Goal: Task Accomplishment & Management: Manage account settings

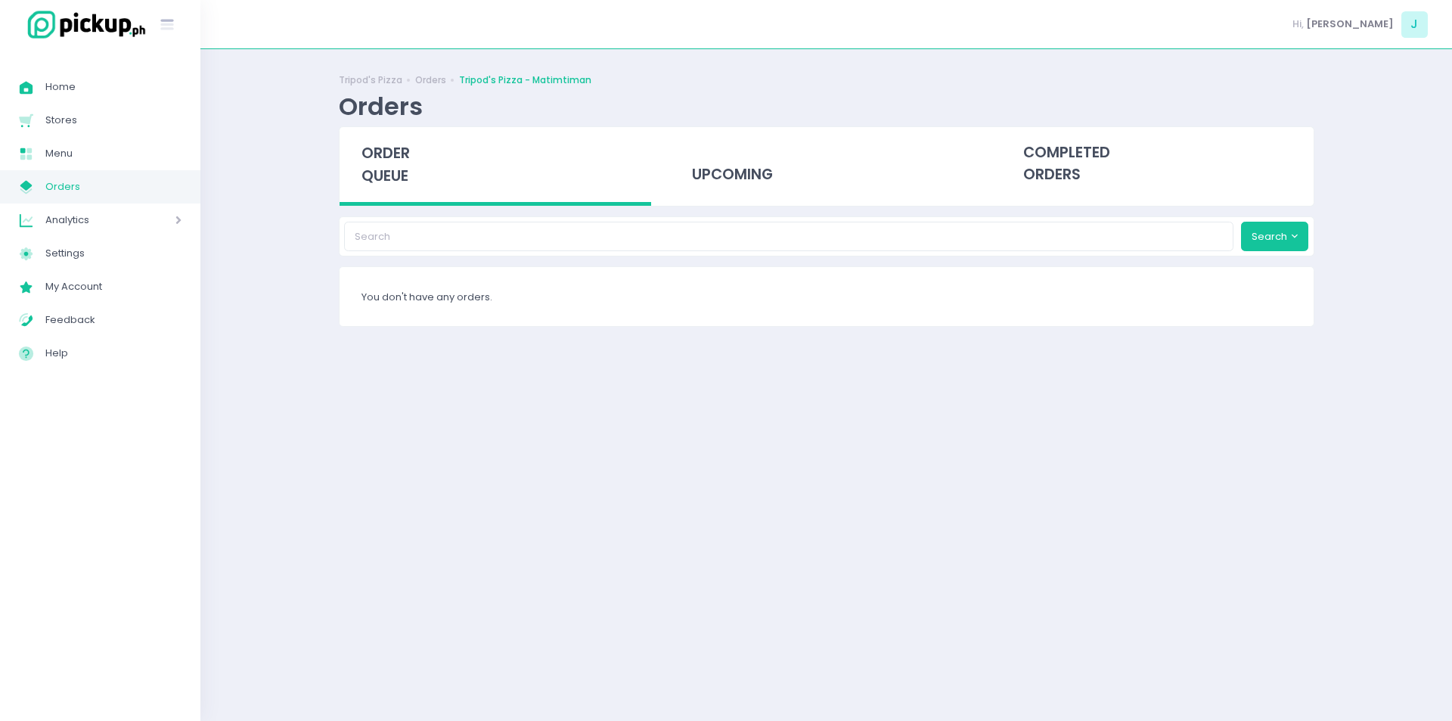
click at [79, 187] on span "Orders" at bounding box center [113, 187] width 136 height 20
click at [384, 172] on span "order queue" at bounding box center [386, 164] width 48 height 43
click at [409, 176] on span "order queue" at bounding box center [386, 164] width 48 height 43
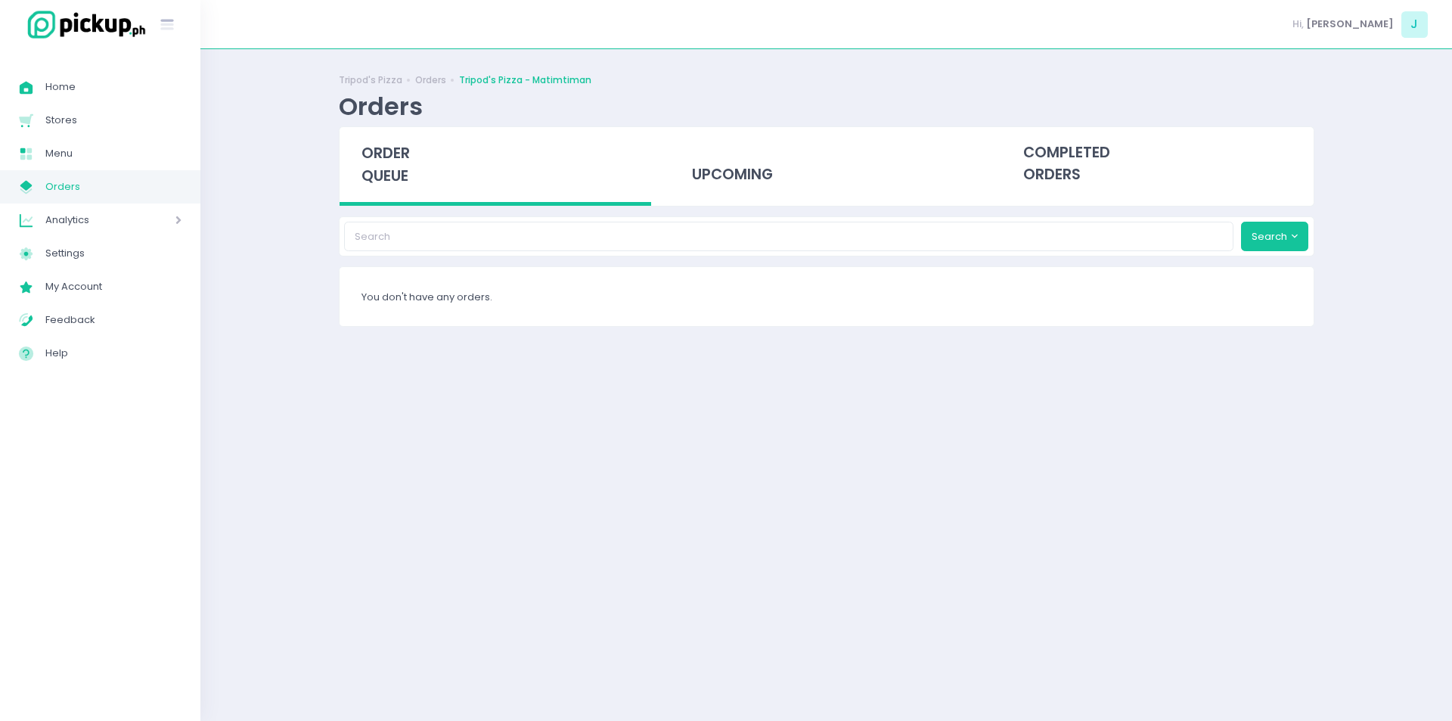
click at [409, 176] on span "order queue" at bounding box center [386, 164] width 48 height 43
click at [380, 162] on span "order queue" at bounding box center [386, 164] width 48 height 43
click at [379, 164] on div "order queue" at bounding box center [496, 166] width 312 height 79
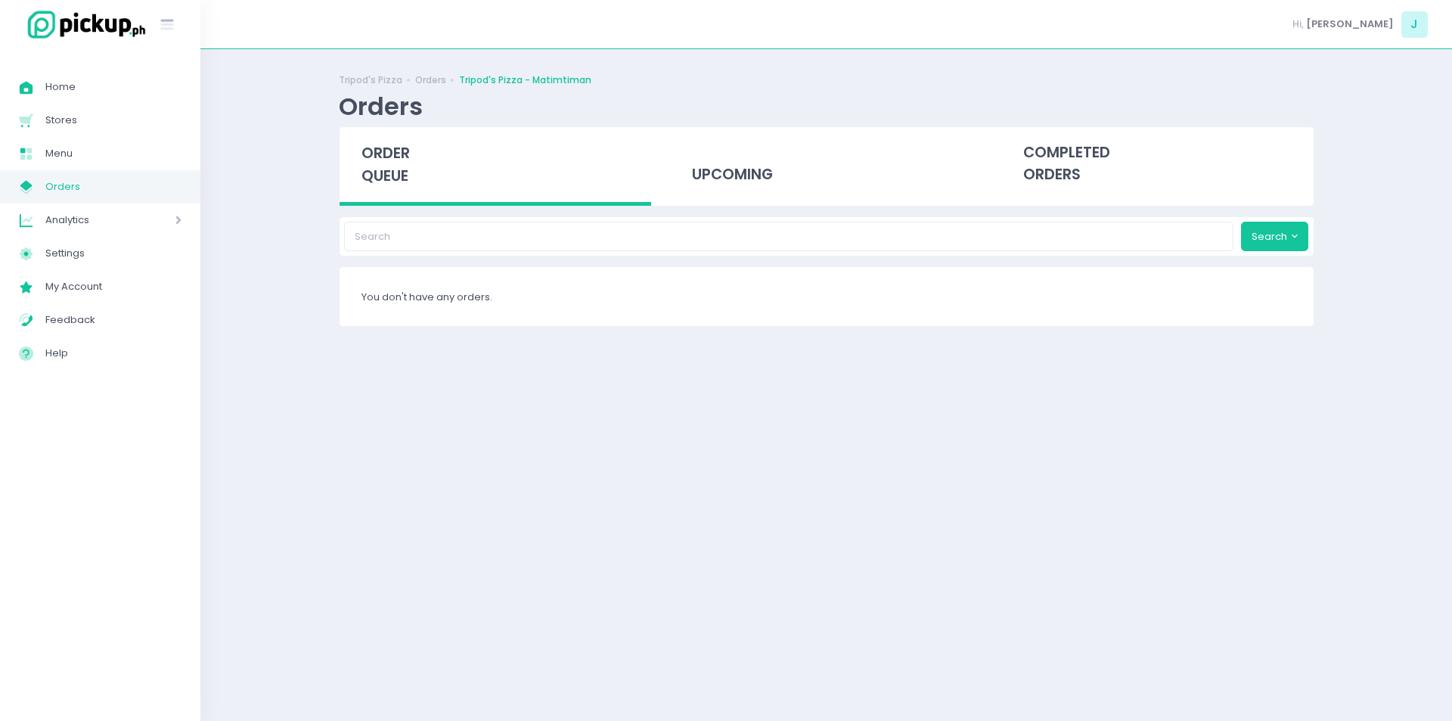
click at [388, 163] on span "order queue" at bounding box center [386, 164] width 48 height 43
click at [383, 163] on span "order queue" at bounding box center [386, 164] width 48 height 43
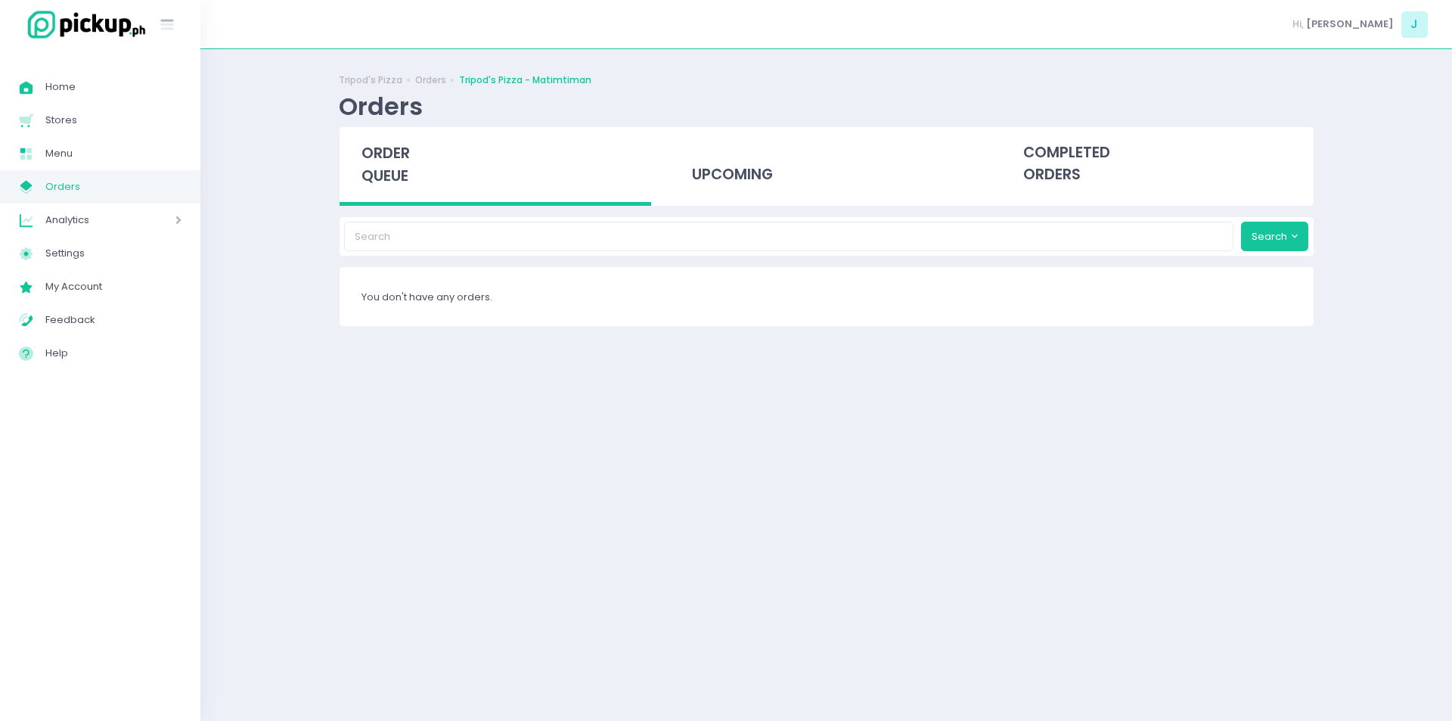
click at [383, 163] on span "order queue" at bounding box center [386, 164] width 48 height 43
click at [304, 252] on div "Tripod's Pizza Orders Tripod's Pizza - Matimtiman Orders order queue upcoming c…" at bounding box center [826, 385] width 1252 height 634
click at [376, 196] on div "order queue" at bounding box center [496, 166] width 312 height 79
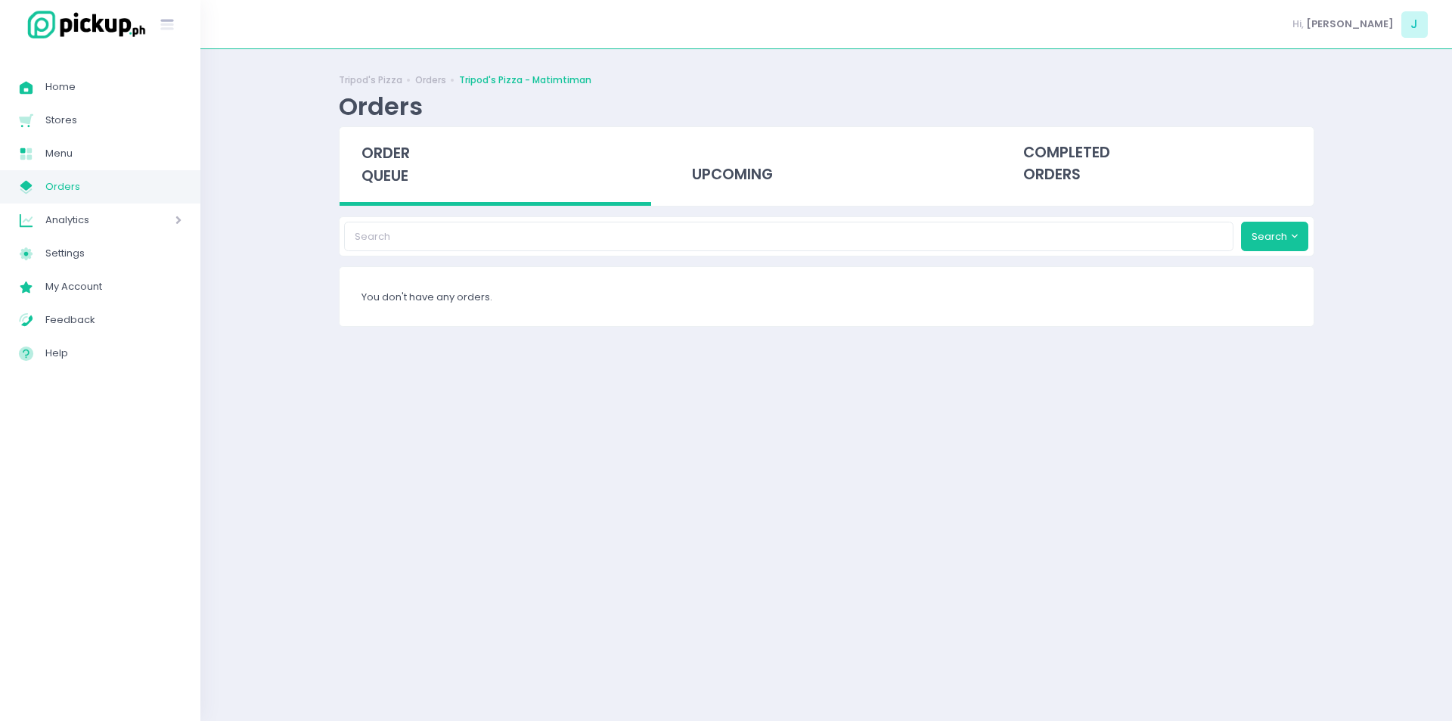
click at [388, 157] on span "order queue" at bounding box center [386, 164] width 48 height 43
click at [398, 160] on span "order queue" at bounding box center [386, 164] width 48 height 43
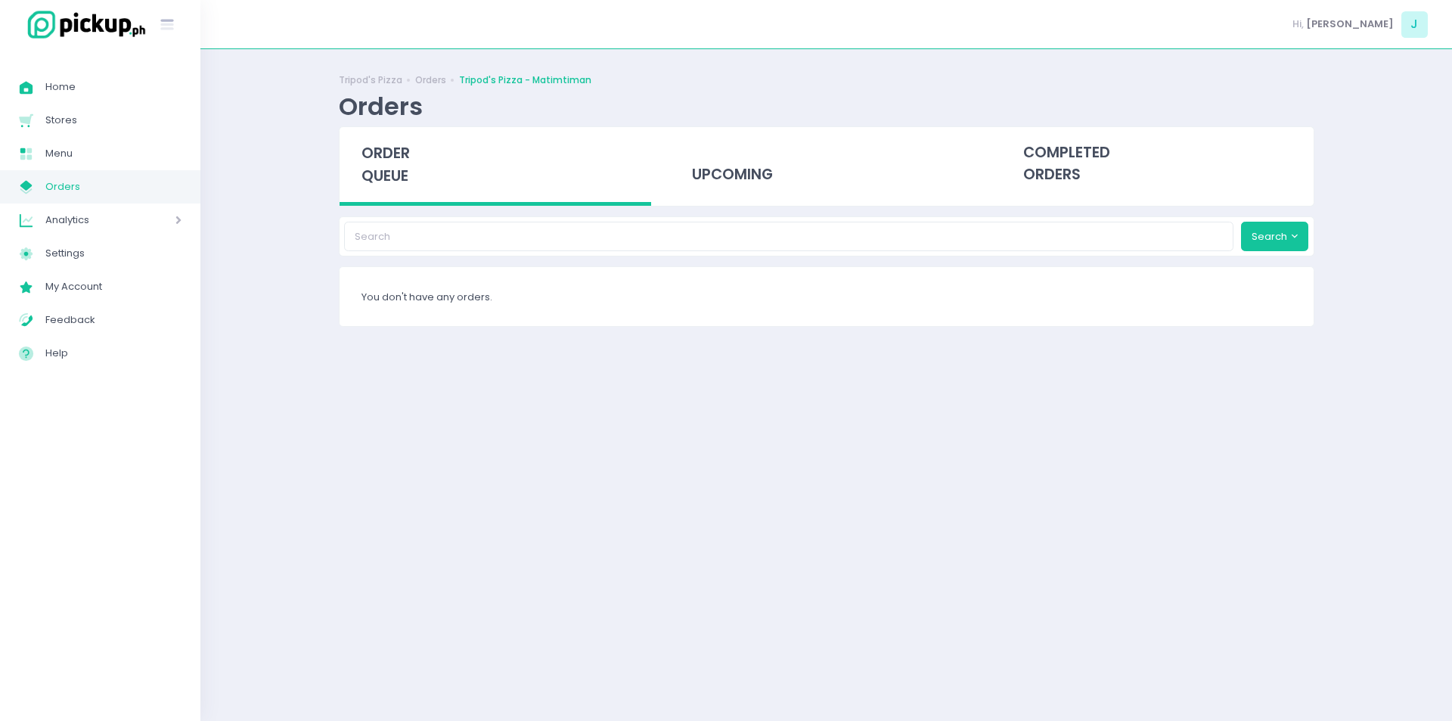
click at [398, 160] on span "order queue" at bounding box center [386, 164] width 48 height 43
click at [380, 158] on span "order queue" at bounding box center [386, 164] width 48 height 43
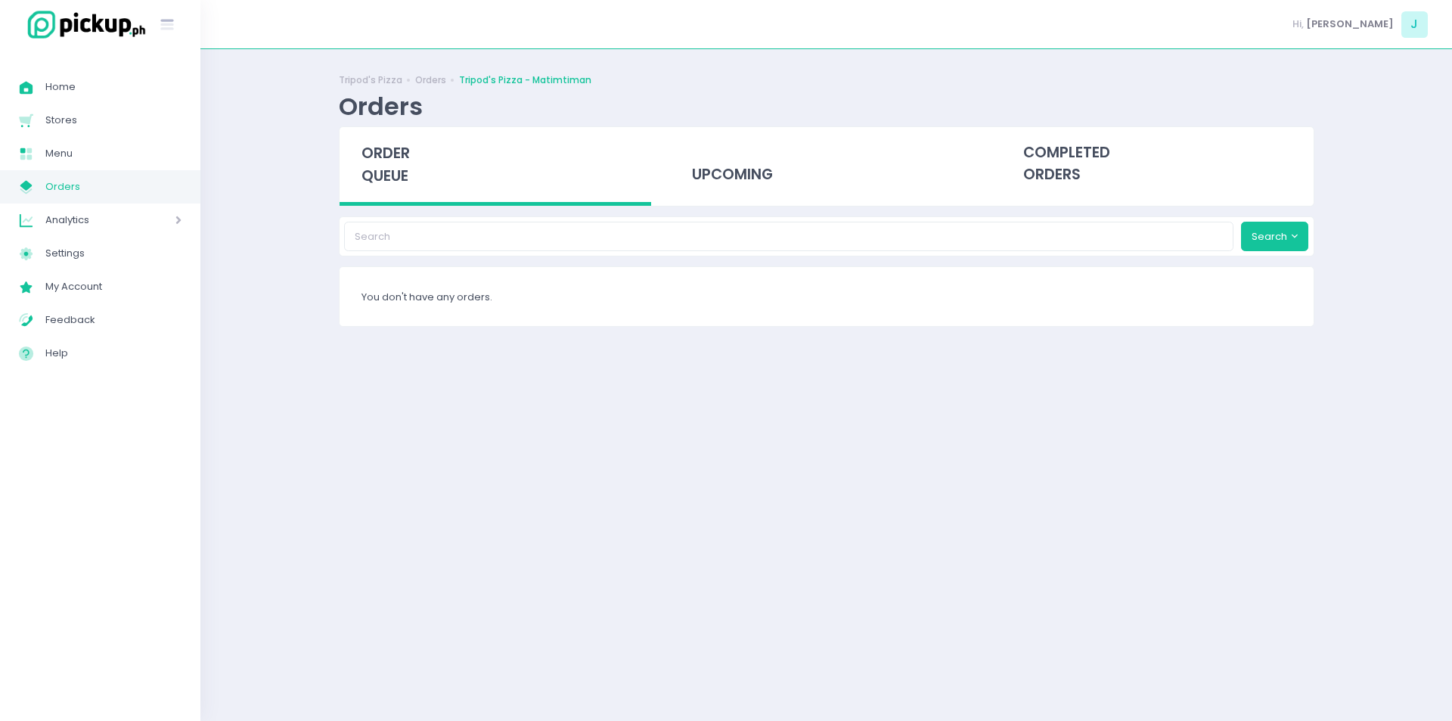
click at [380, 158] on span "order queue" at bounding box center [386, 164] width 48 height 43
click at [396, 171] on span "order queue" at bounding box center [386, 164] width 48 height 43
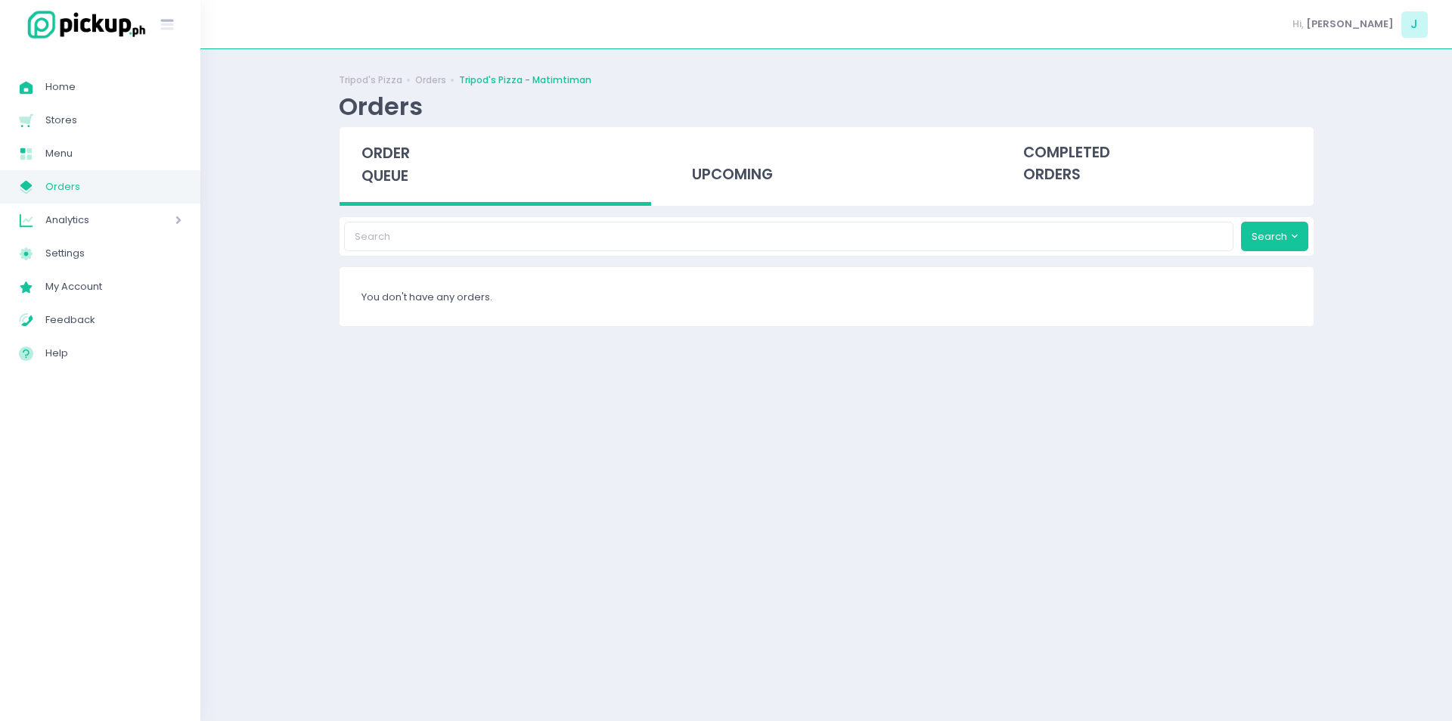
click at [396, 171] on span "order queue" at bounding box center [386, 164] width 48 height 43
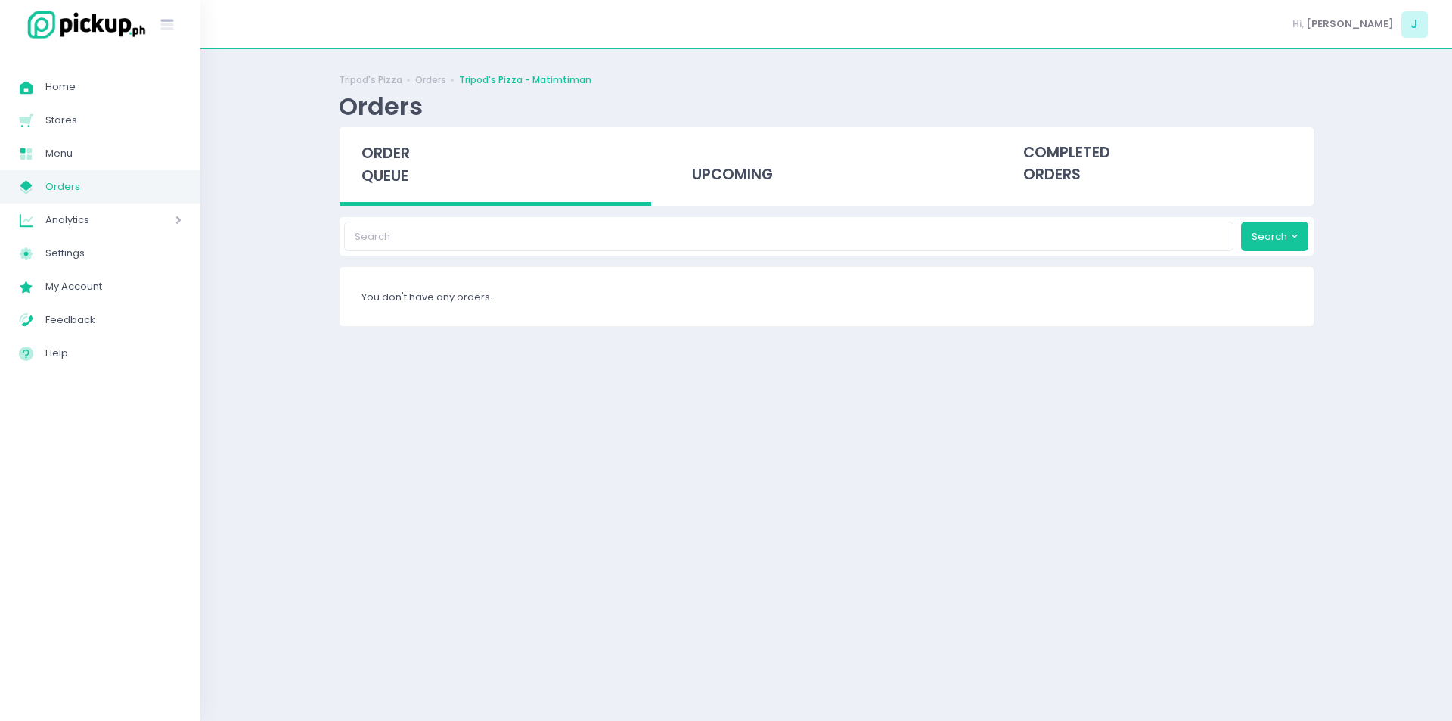
click at [400, 182] on span "order queue" at bounding box center [386, 164] width 48 height 43
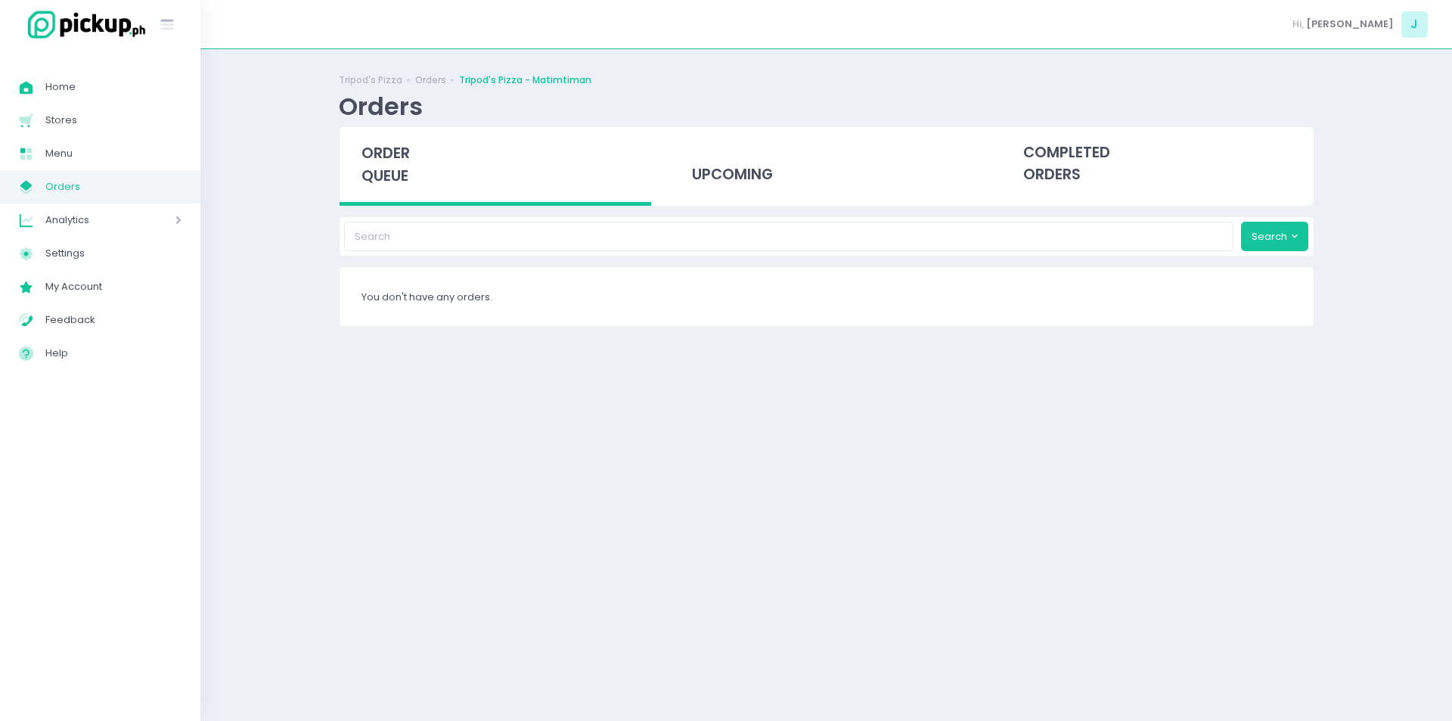
click at [400, 182] on span "order queue" at bounding box center [386, 164] width 48 height 43
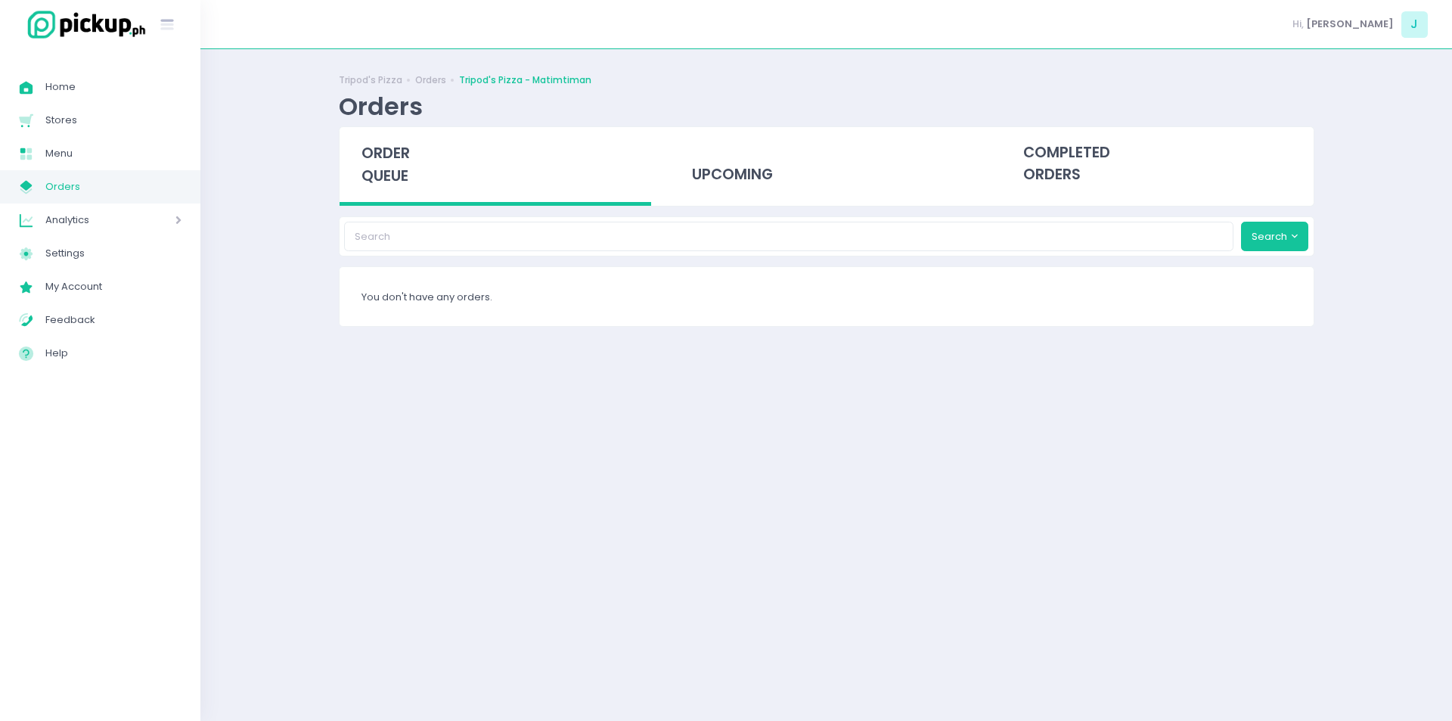
click at [400, 182] on span "order queue" at bounding box center [386, 164] width 48 height 43
click at [358, 161] on div "order queue" at bounding box center [496, 166] width 312 height 79
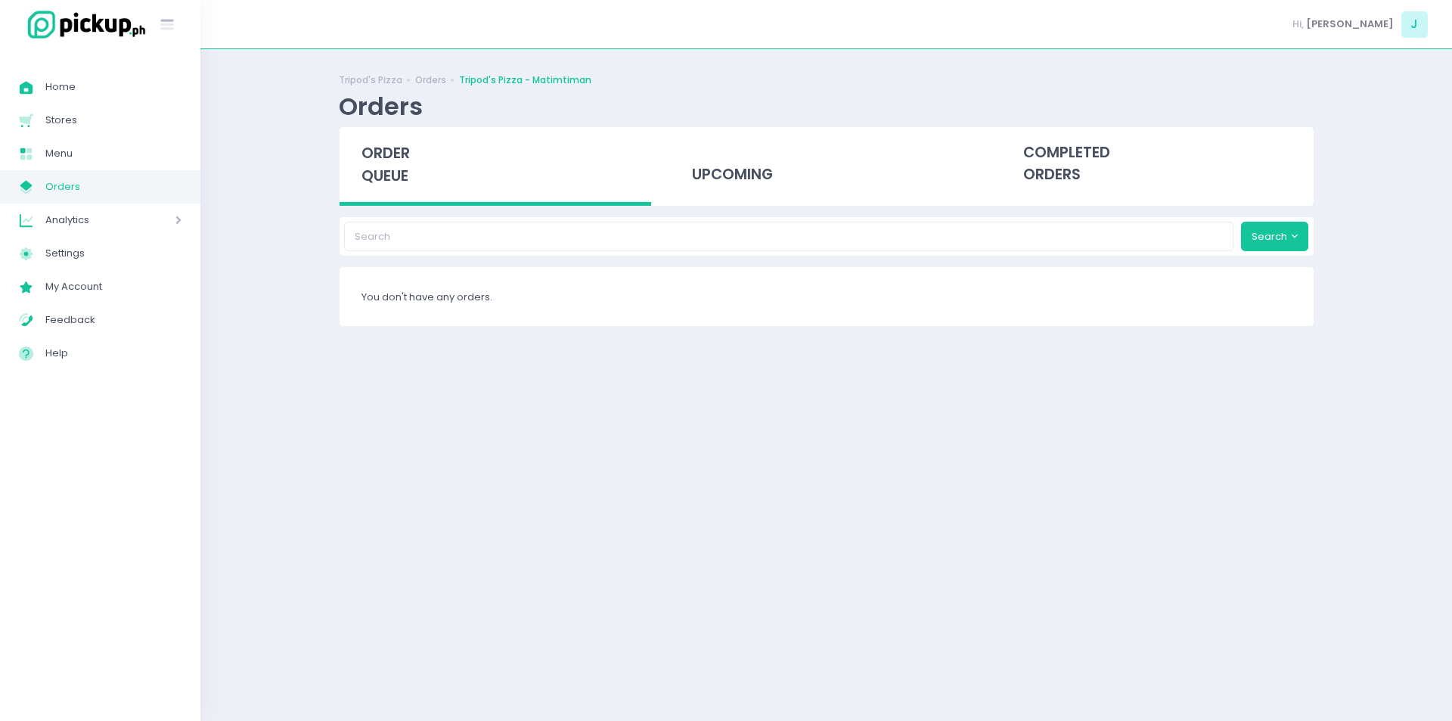
click at [154, 185] on span "Orders" at bounding box center [113, 187] width 136 height 20
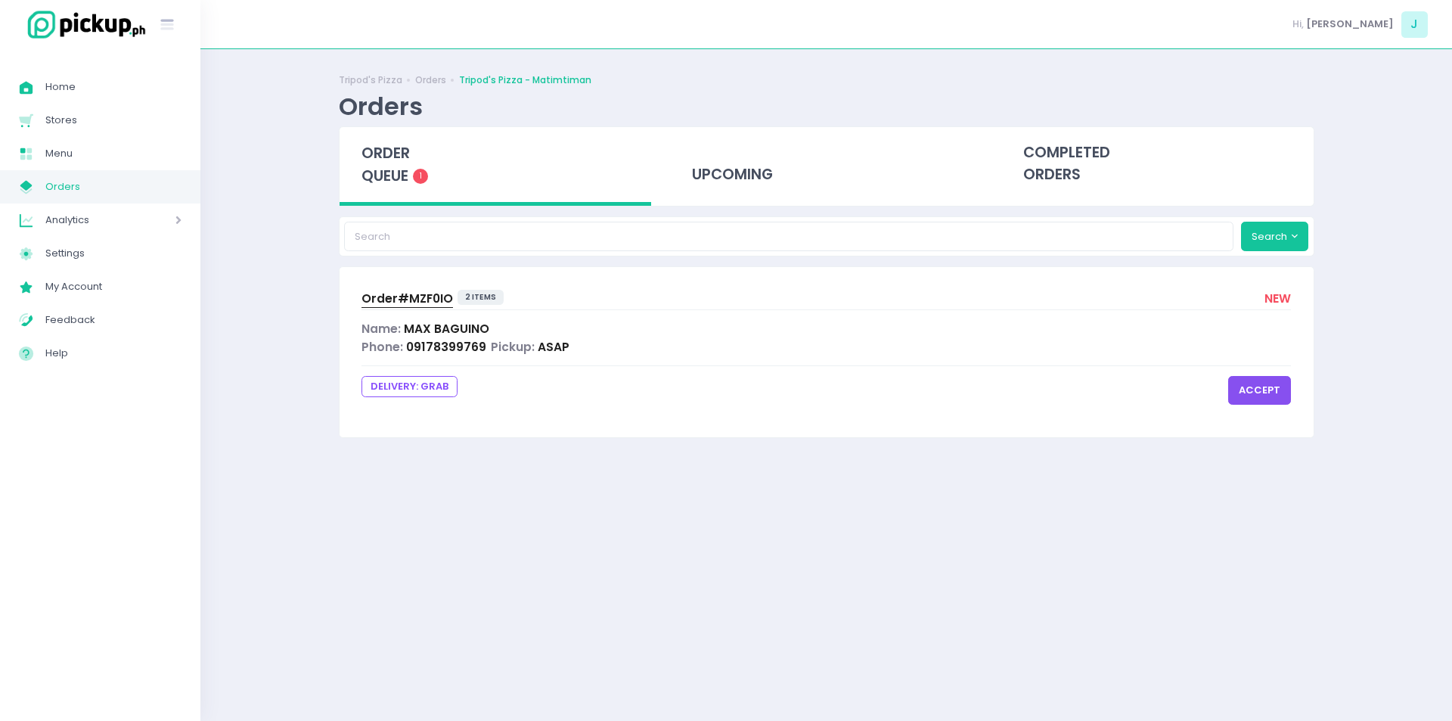
click at [392, 300] on span "Order# MZF0IO" at bounding box center [408, 298] width 92 height 16
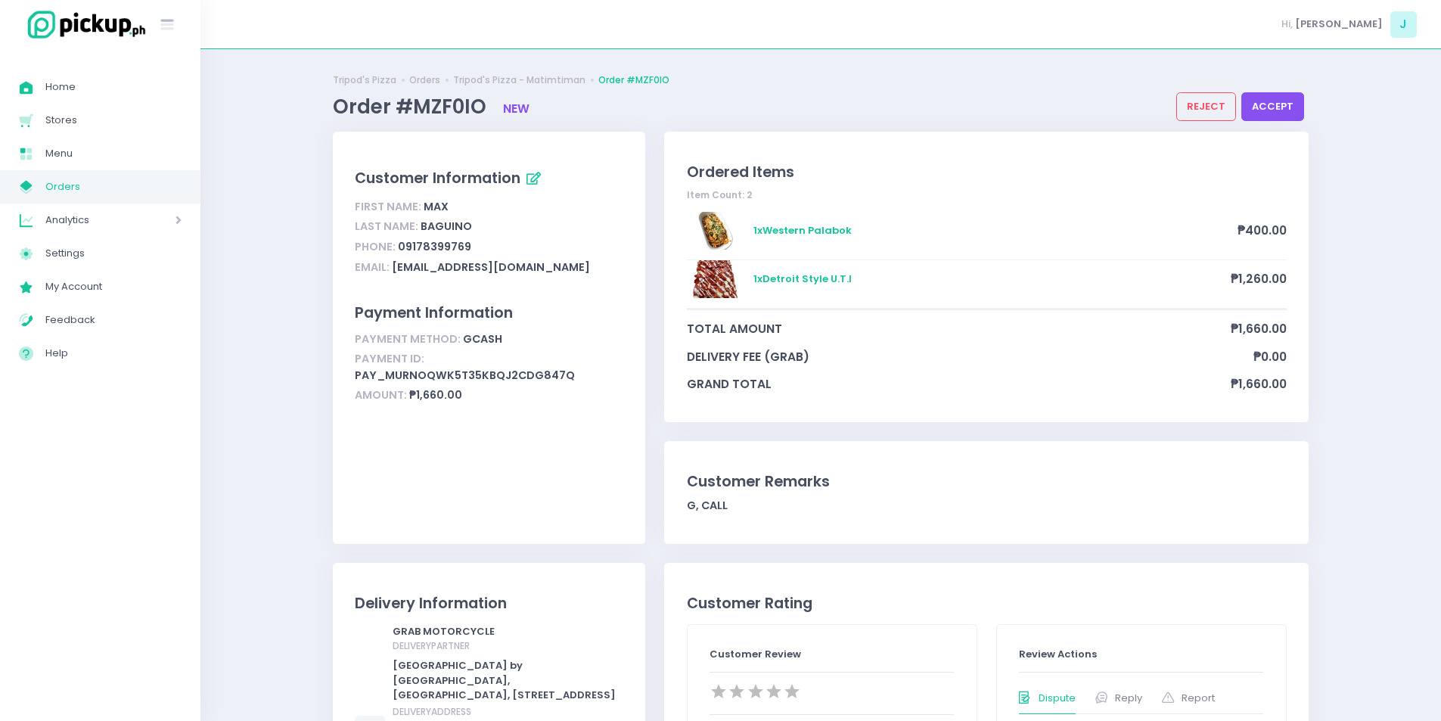
click at [1276, 110] on button "accept" at bounding box center [1272, 106] width 63 height 29
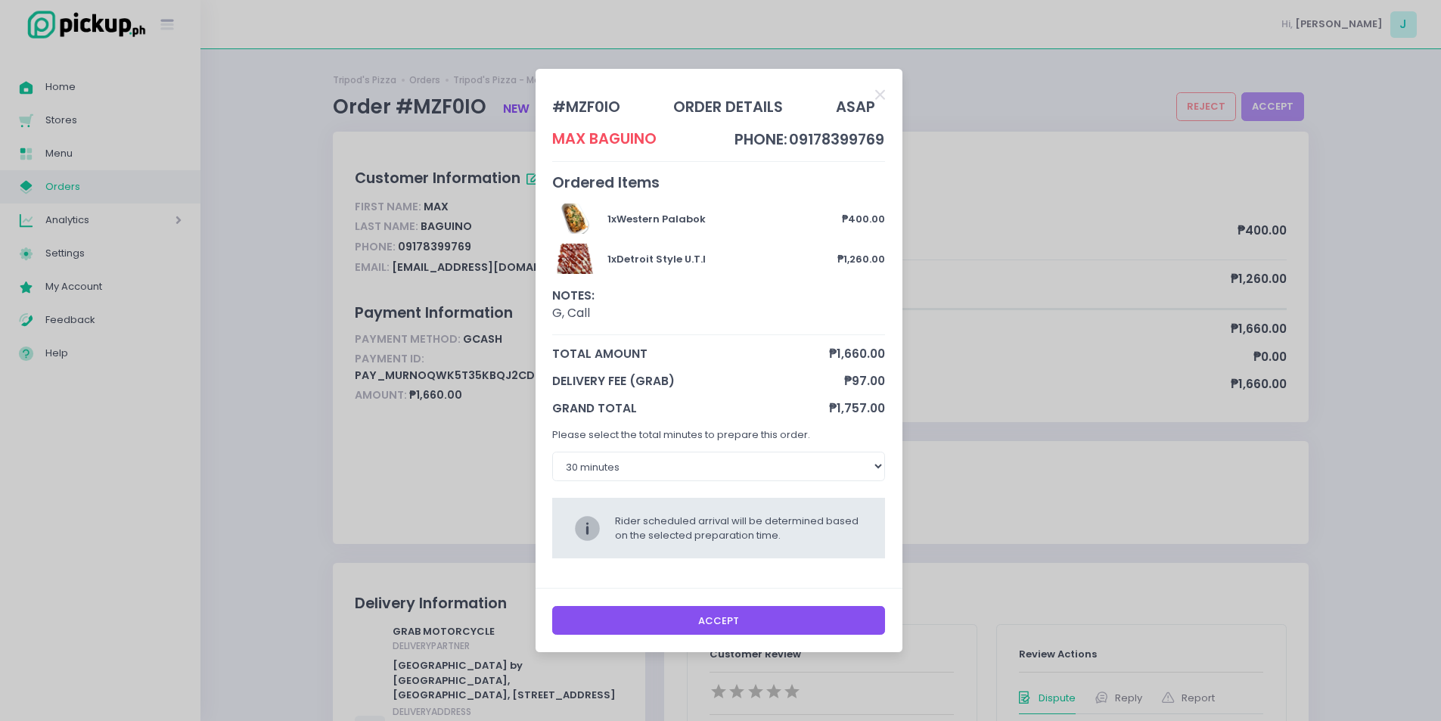
click at [748, 619] on button "Accept" at bounding box center [718, 620] width 333 height 29
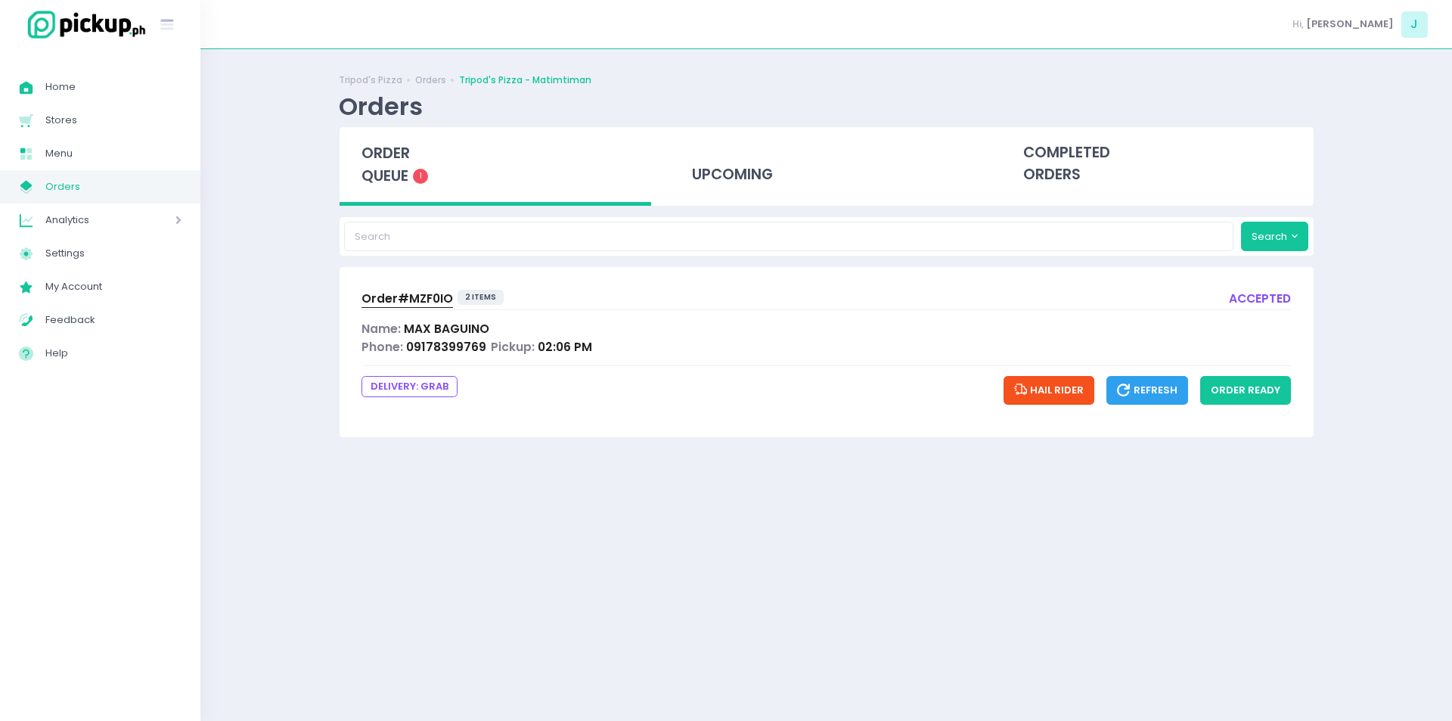
click at [407, 296] on span "Order# MZF0IO" at bounding box center [408, 298] width 92 height 16
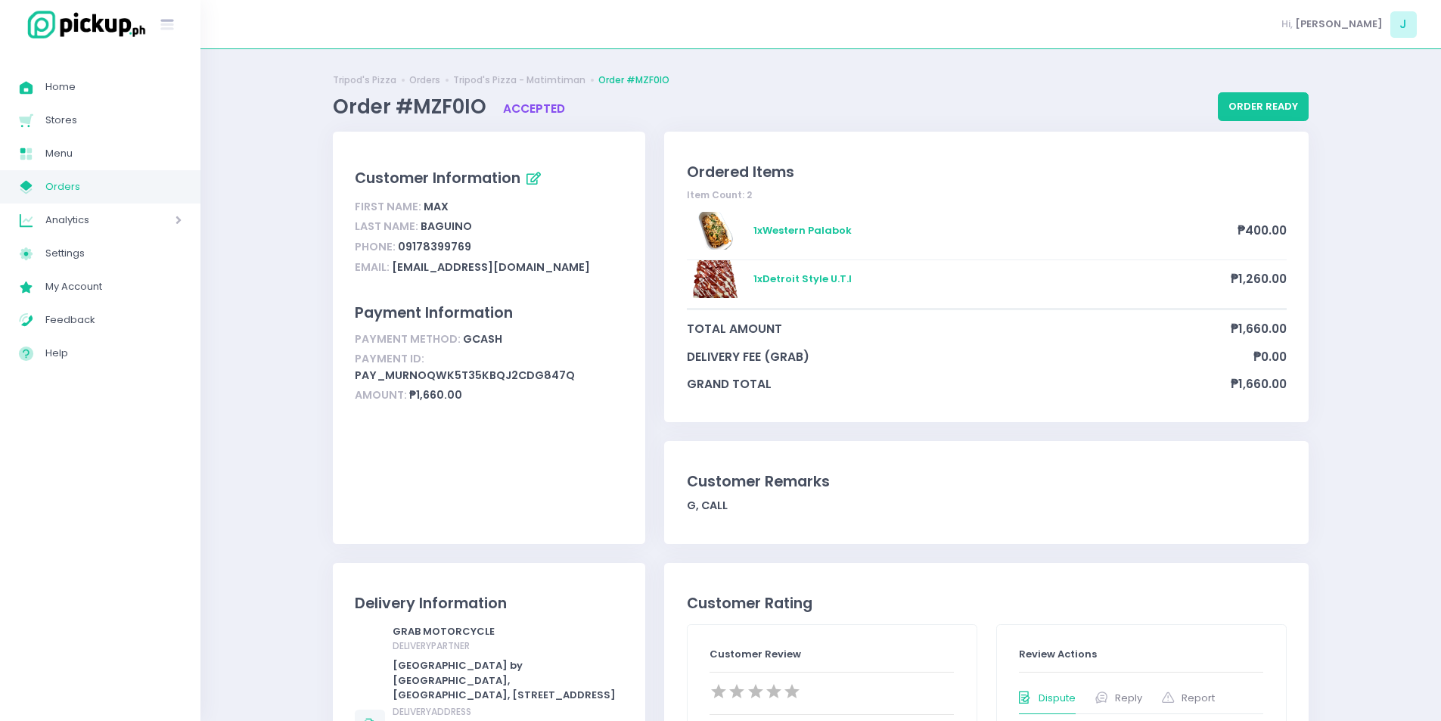
click at [88, 184] on span "Orders" at bounding box center [113, 187] width 136 height 20
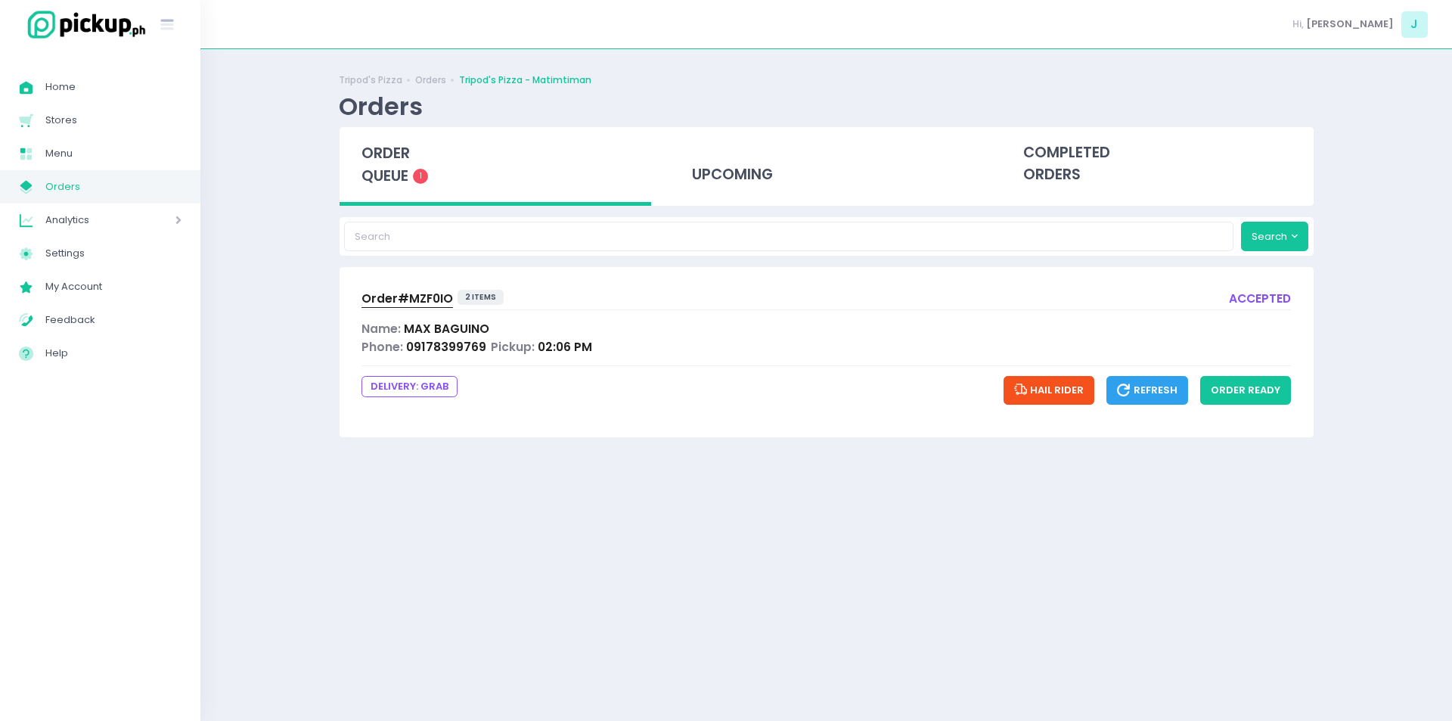
click at [88, 184] on span "Orders" at bounding box center [113, 187] width 136 height 20
click at [400, 165] on div "order queue 1" at bounding box center [496, 166] width 312 height 79
click at [442, 299] on span "Order# MZF0IO" at bounding box center [408, 298] width 92 height 16
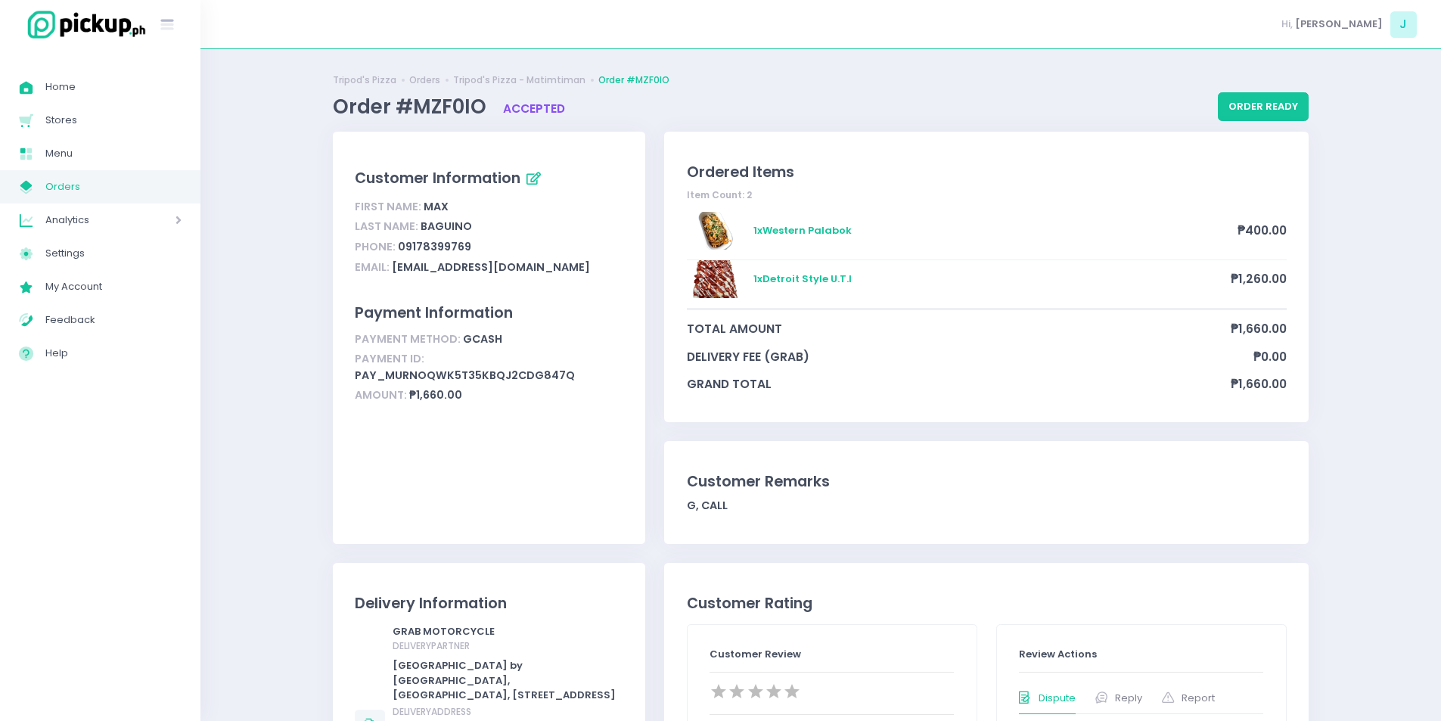
click at [138, 190] on span "Orders" at bounding box center [113, 187] width 136 height 20
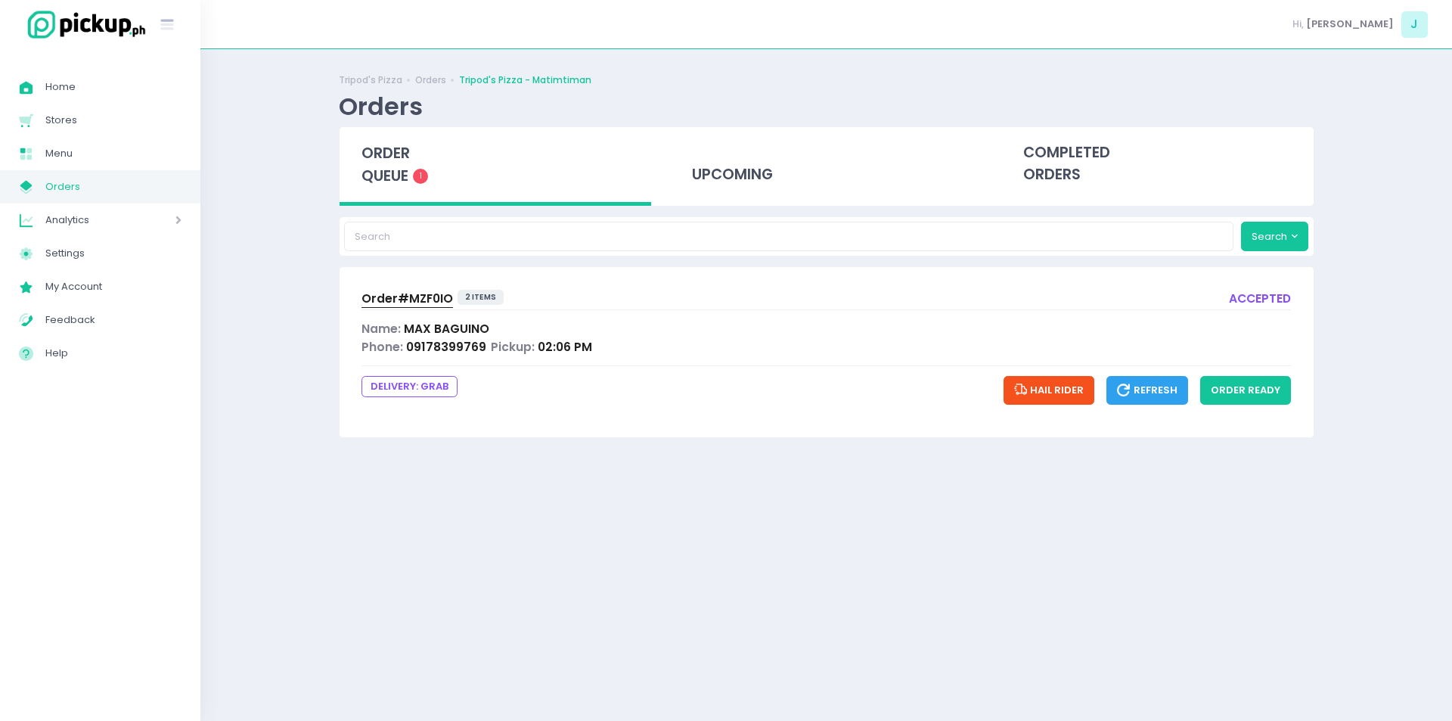
click at [1231, 374] on div "Order# MZF0IO 2 items accepted Name: [PERSON_NAME] Phone: 09178399769 Pickup: 0…" at bounding box center [827, 351] width 974 height 169
click at [1231, 380] on button "order ready" at bounding box center [1245, 390] width 91 height 29
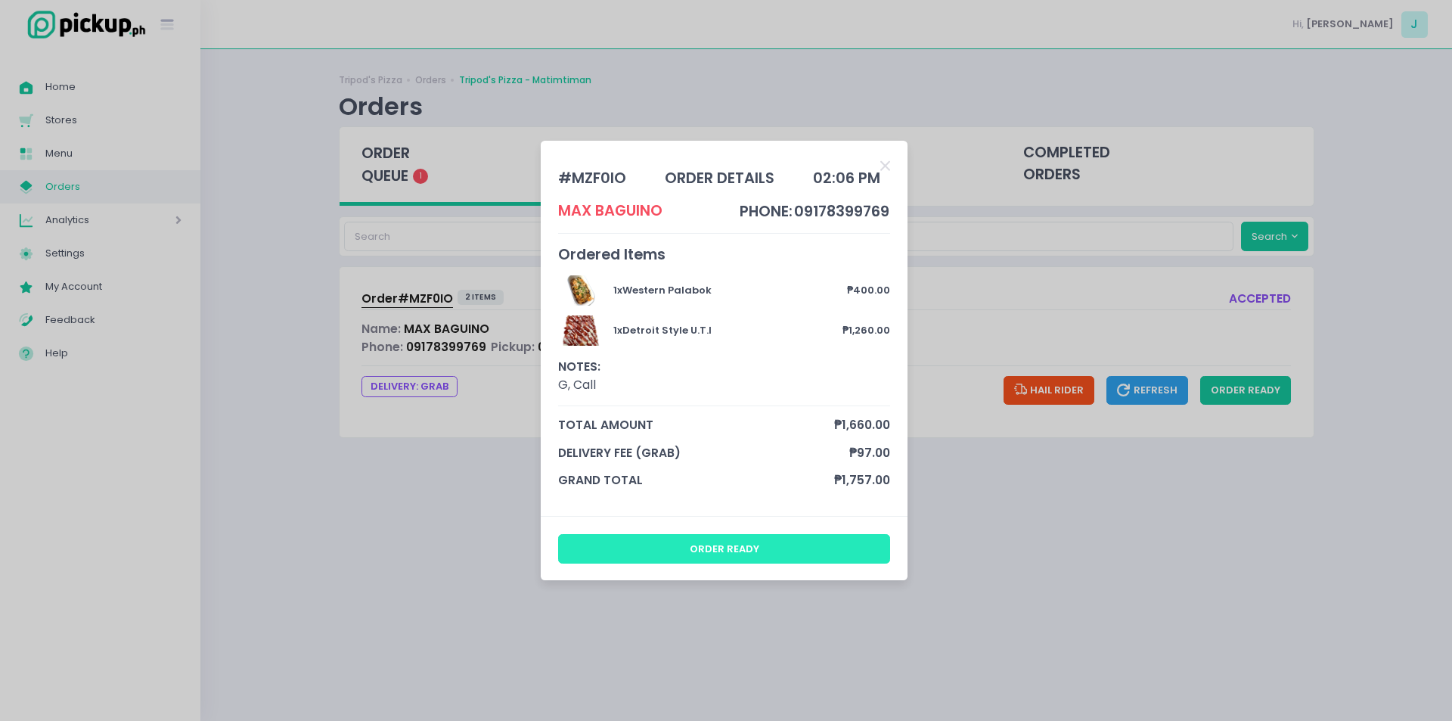
click at [782, 553] on button "order ready" at bounding box center [724, 548] width 333 height 29
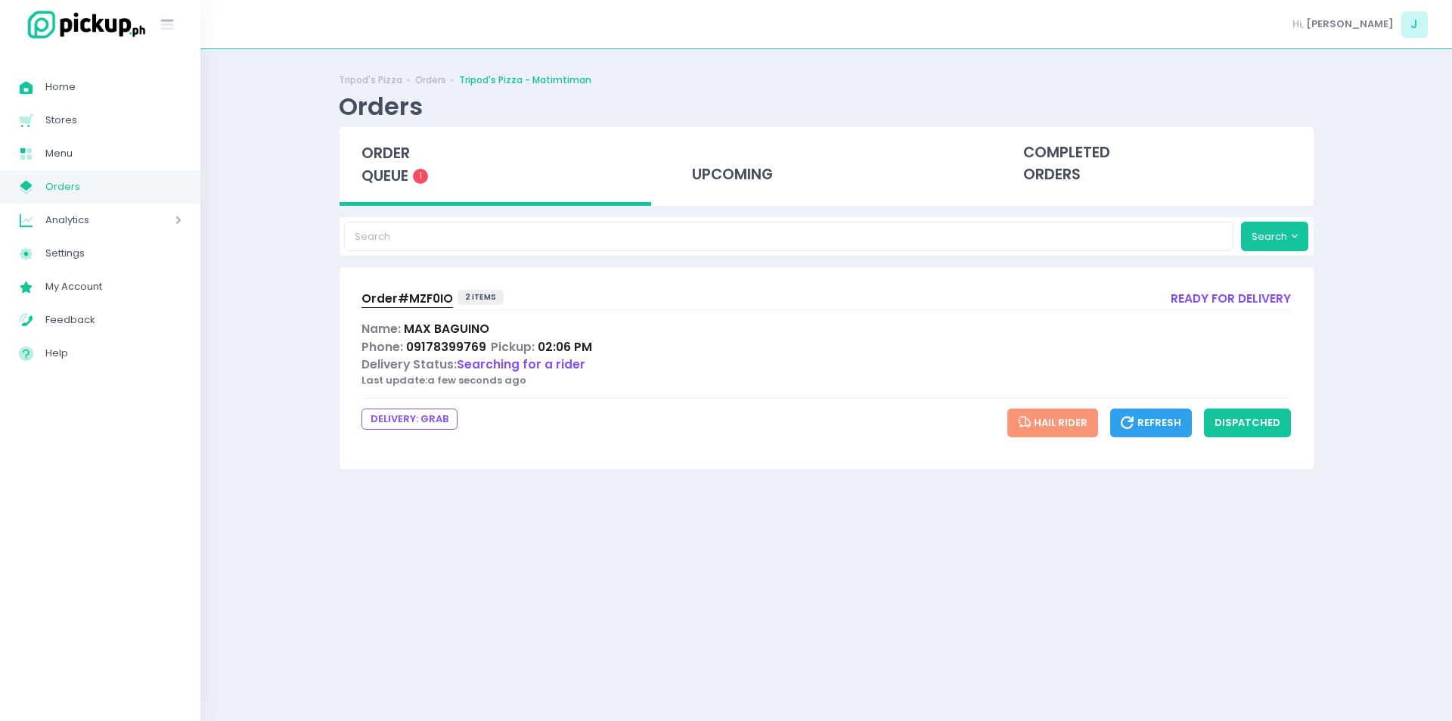
click at [370, 175] on span "order queue" at bounding box center [386, 164] width 48 height 43
click at [417, 149] on div "order queue 1" at bounding box center [496, 166] width 312 height 79
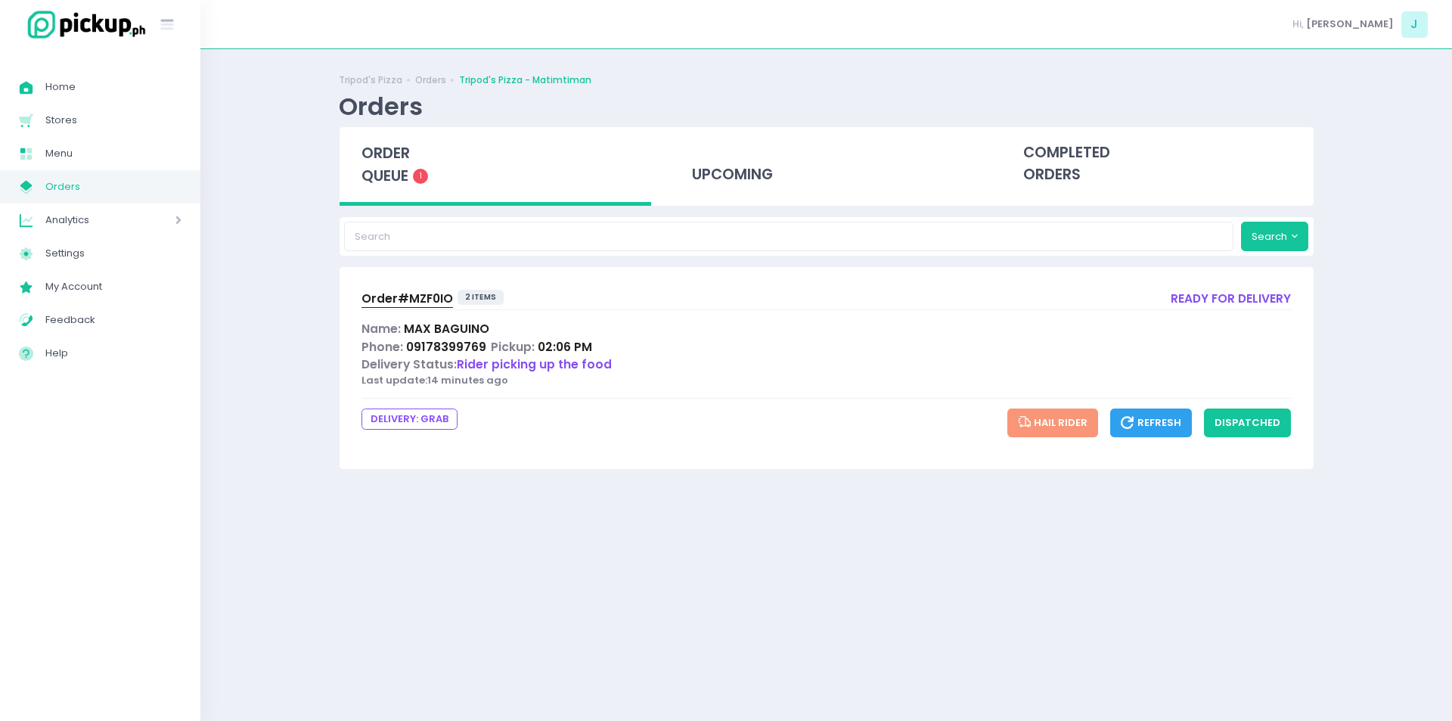
click at [429, 302] on span "Order# MZF0IO" at bounding box center [408, 298] width 92 height 16
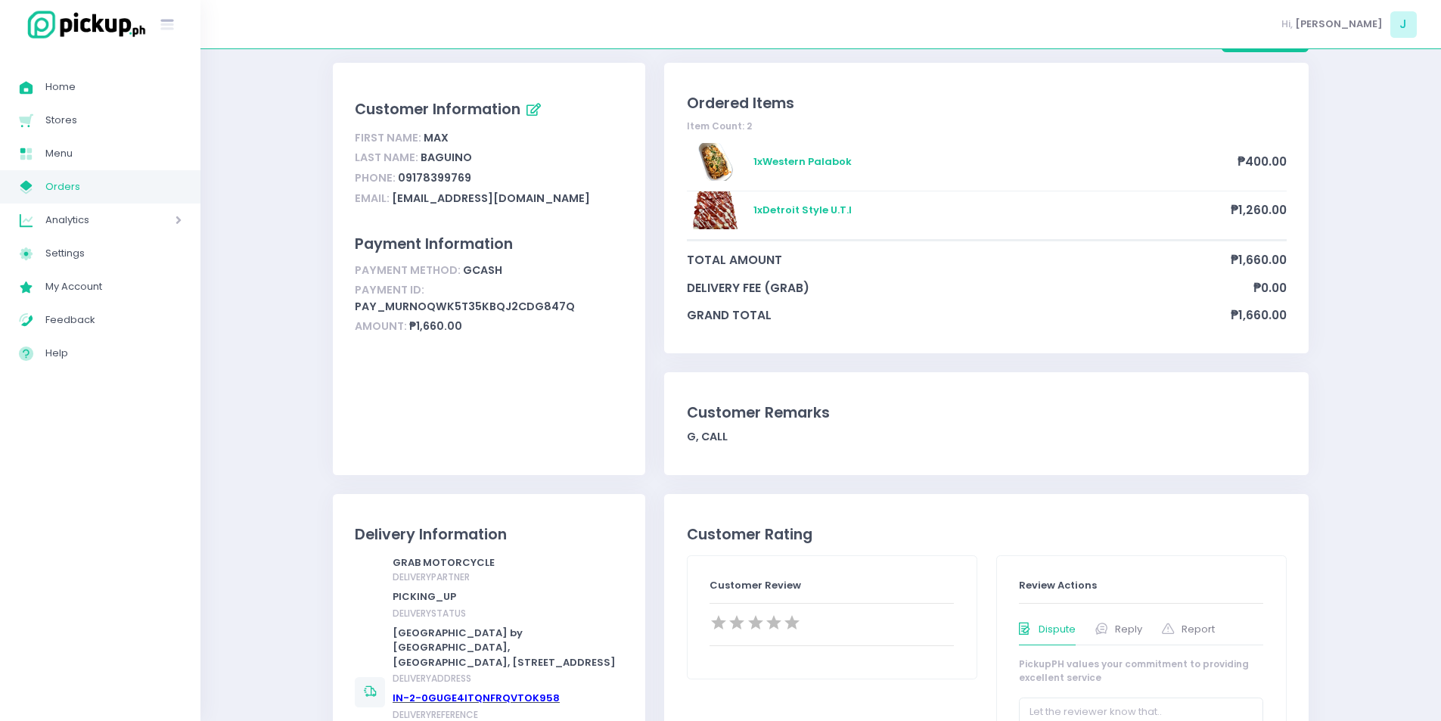
scroll to position [68, 0]
click at [100, 193] on span "Orders" at bounding box center [113, 187] width 136 height 20
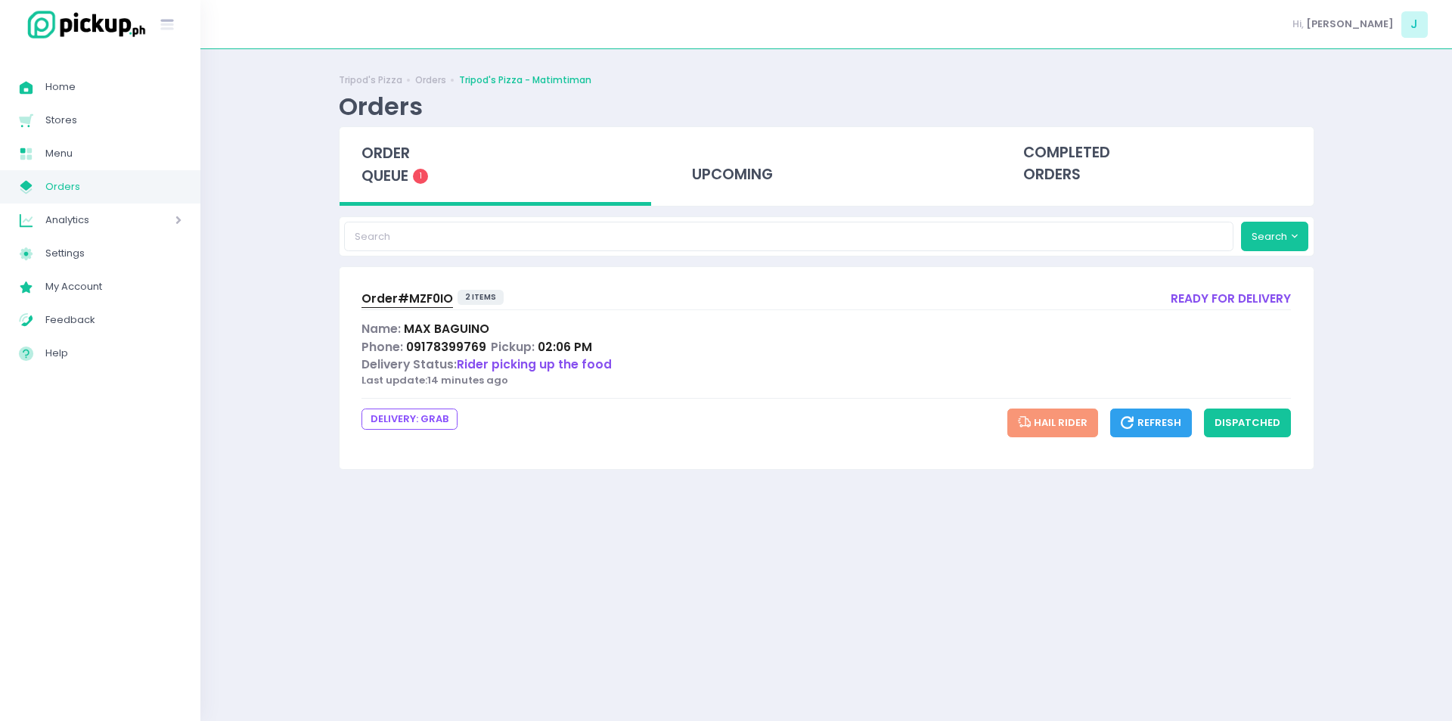
click at [411, 296] on span "Order# MZF0IO" at bounding box center [408, 298] width 92 height 16
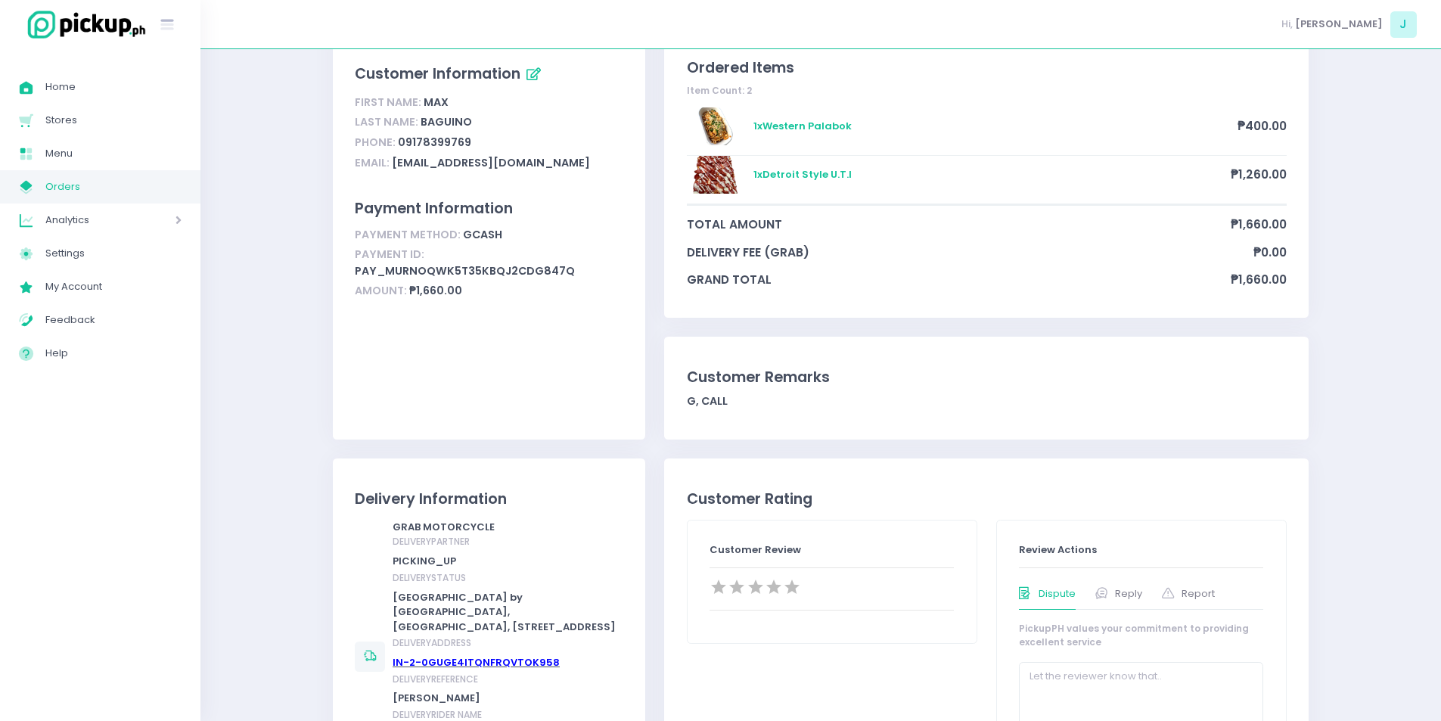
scroll to position [129, 0]
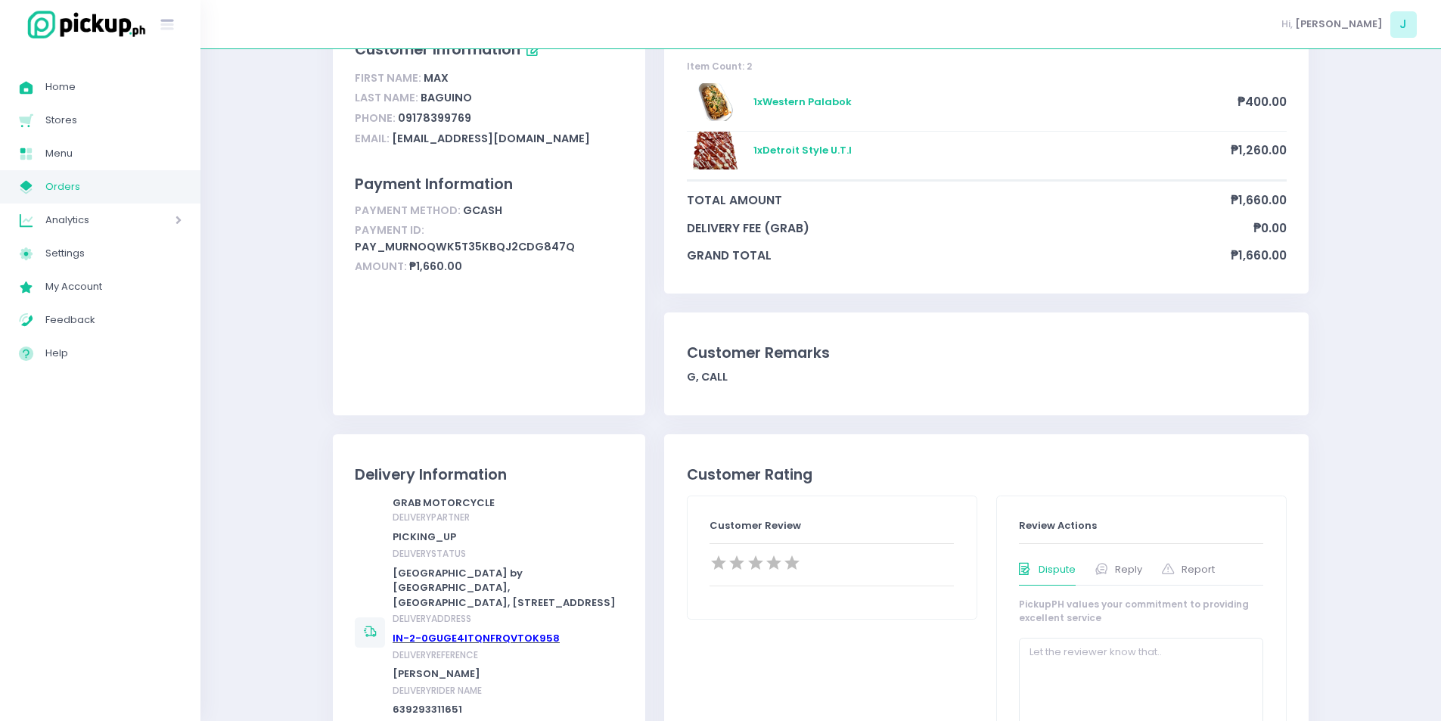
click at [179, 197] on link "My Store Created with Sketch. Orders" at bounding box center [100, 186] width 200 height 33
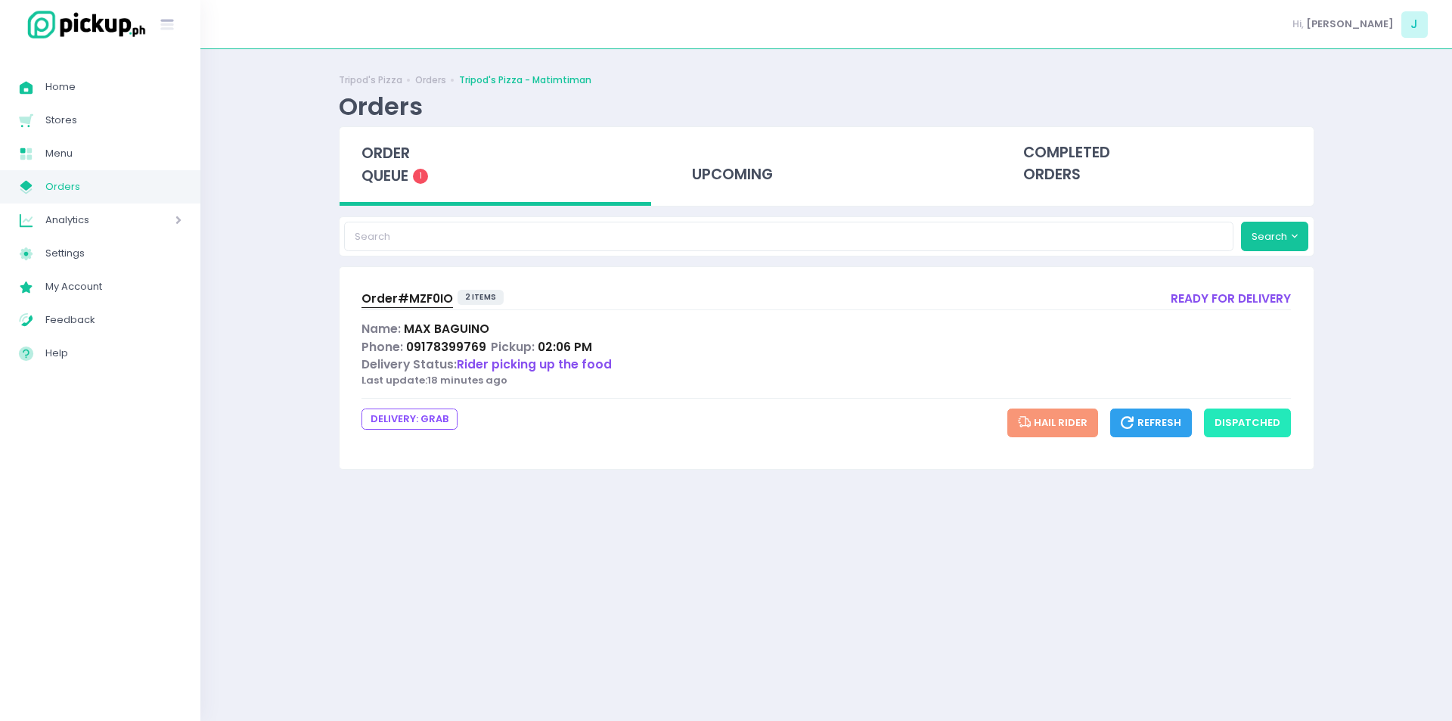
click at [1269, 422] on button "dispatched" at bounding box center [1247, 422] width 87 height 29
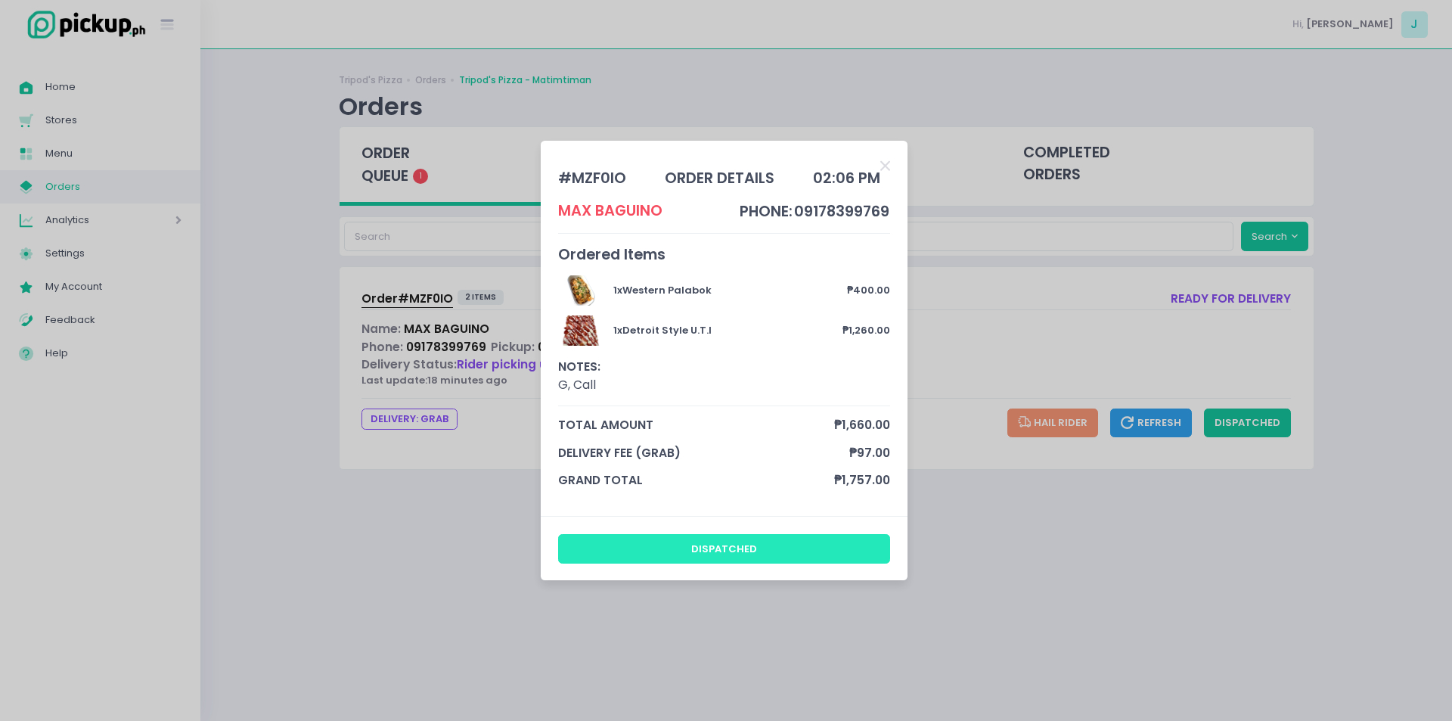
click at [784, 539] on button "dispatched" at bounding box center [724, 548] width 333 height 29
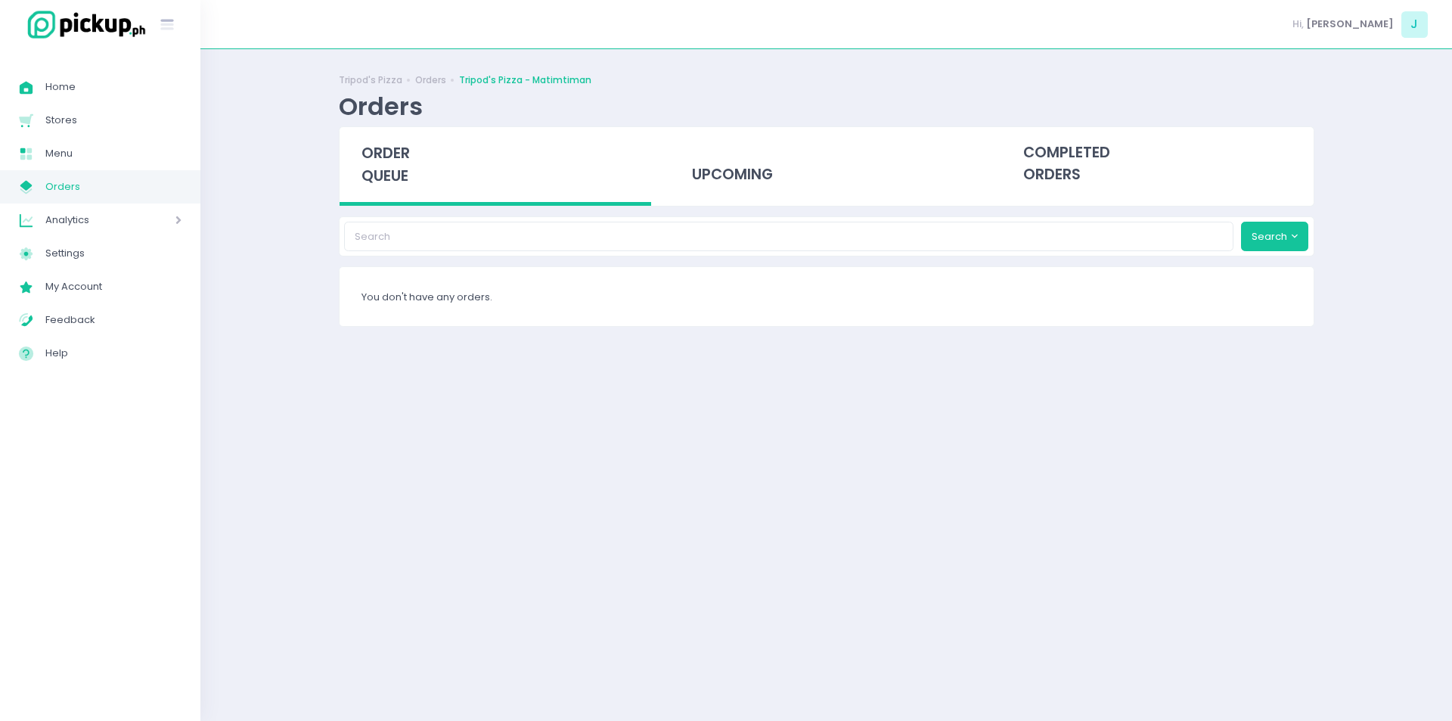
click at [405, 154] on span "order queue" at bounding box center [386, 164] width 48 height 43
click at [389, 169] on span "order queue" at bounding box center [386, 164] width 48 height 43
